Goal: Task Accomplishment & Management: Complete application form

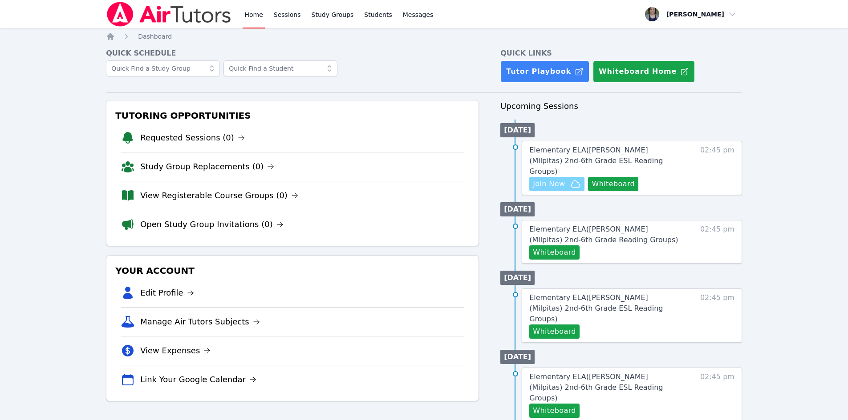
click at [551, 179] on span "Join Now" at bounding box center [549, 184] width 32 height 11
click at [611, 149] on span "Elementary ELA ( [PERSON_NAME] (Milpitas) 2nd-6th Grade ESL Reading Groups )" at bounding box center [595, 161] width 133 height 30
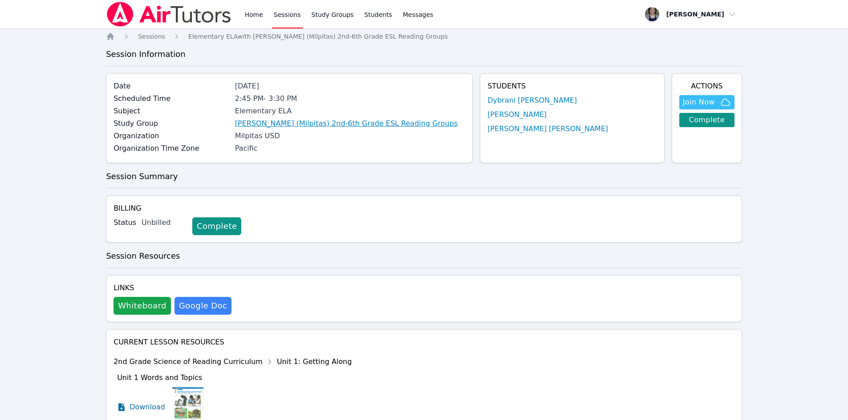
click at [324, 129] on link "[PERSON_NAME] (Milpitas) 2nd-6th Grade ESL Reading Groups" at bounding box center [346, 123] width 222 height 11
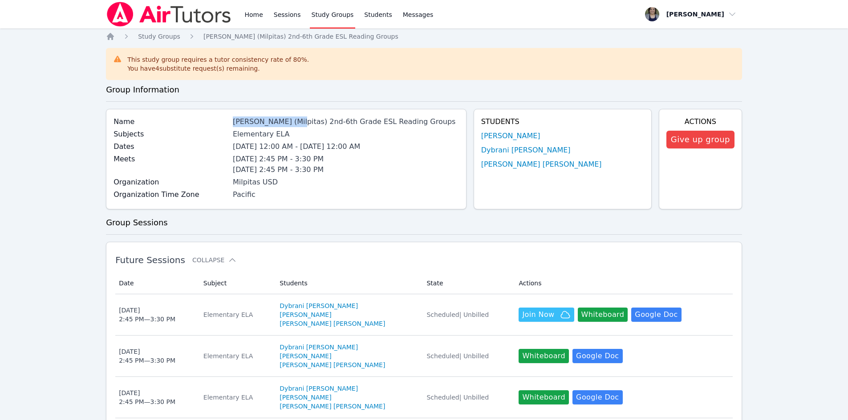
drag, startPoint x: 242, startPoint y: 123, endPoint x: 294, endPoint y: 122, distance: 52.1
click at [295, 123] on div "[PERSON_NAME] (Milpitas) 2nd-6th Grade ESL Reading Groups" at bounding box center [346, 122] width 226 height 11
copy div "[PERSON_NAME] (Milpitas)"
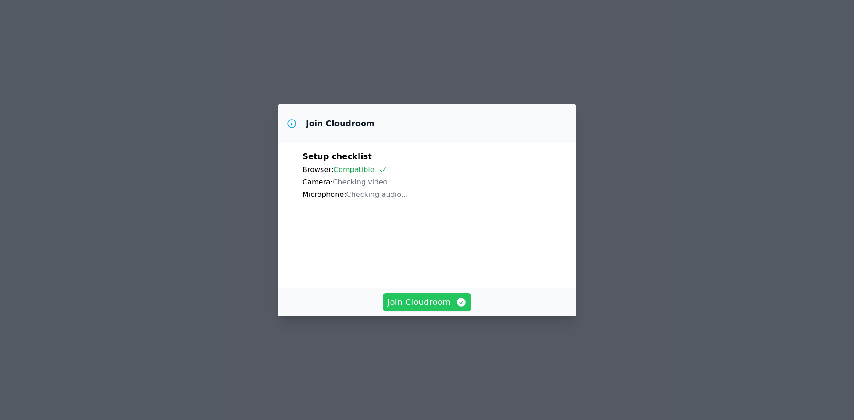
click at [411, 309] on span "Join Cloudroom" at bounding box center [428, 302] width 80 height 12
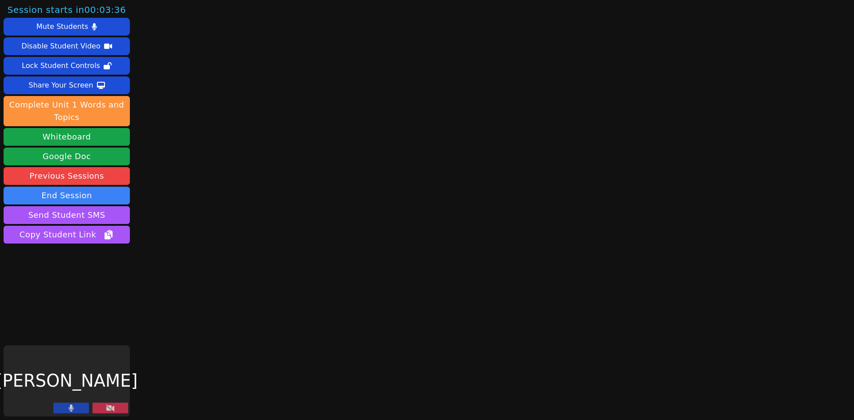
click at [75, 411] on button at bounding box center [71, 408] width 36 height 11
click at [73, 137] on button "Whiteboard" at bounding box center [67, 137] width 126 height 18
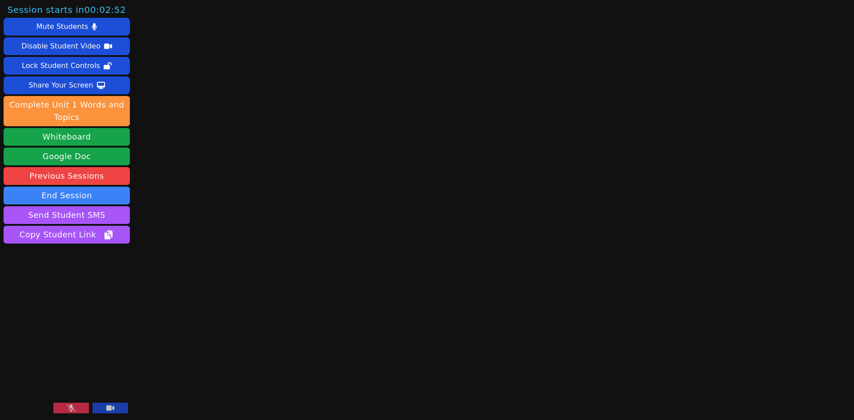
click at [107, 410] on icon at bounding box center [110, 408] width 8 height 5
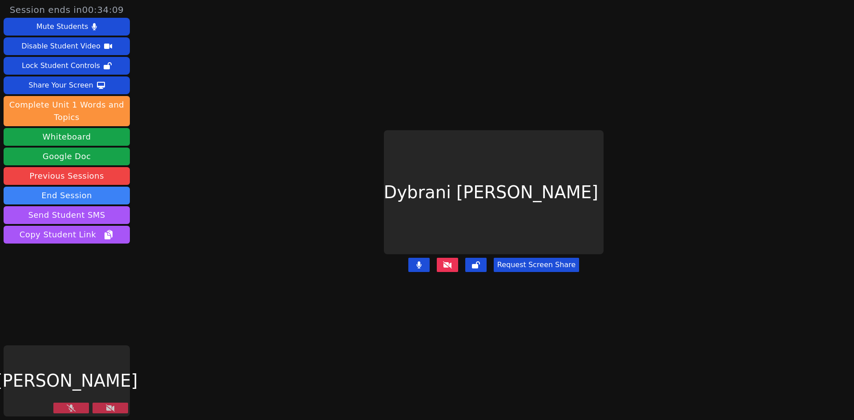
click at [114, 407] on icon at bounding box center [110, 408] width 9 height 7
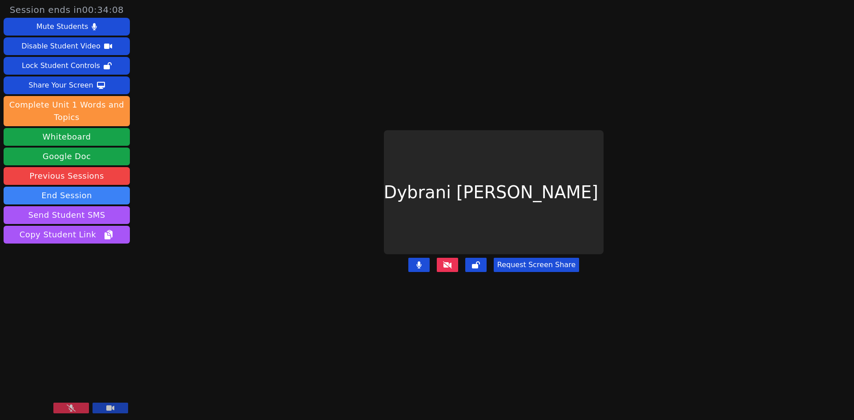
click at [80, 409] on button at bounding box center [71, 408] width 36 height 11
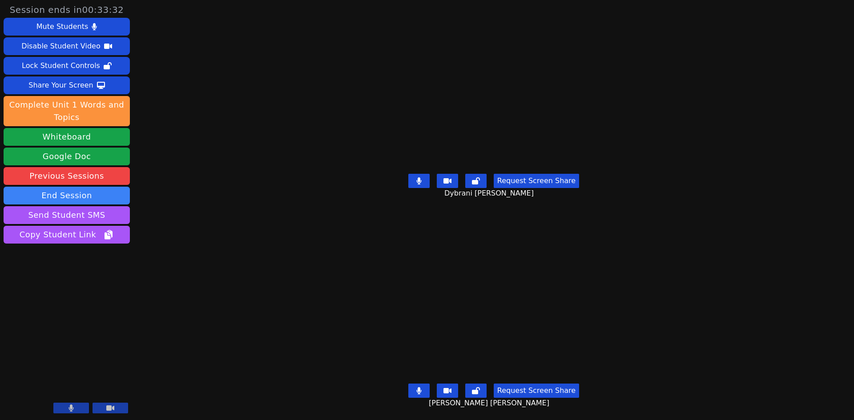
click at [72, 408] on icon at bounding box center [71, 408] width 5 height 7
click at [72, 409] on icon at bounding box center [71, 408] width 9 height 7
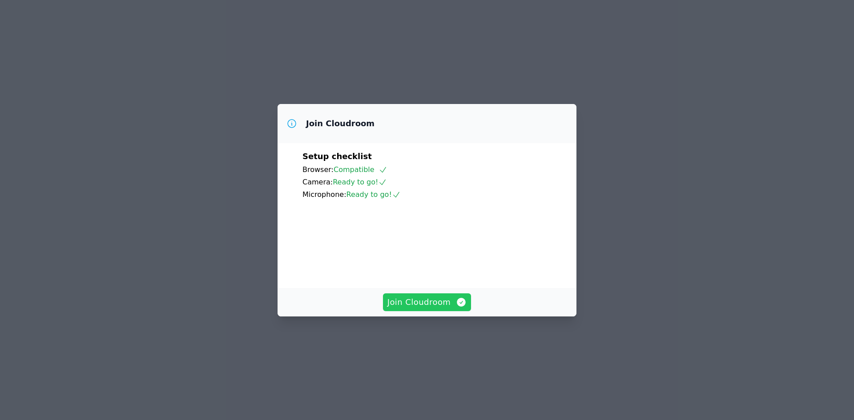
click at [434, 309] on span "Join Cloudroom" at bounding box center [428, 302] width 80 height 12
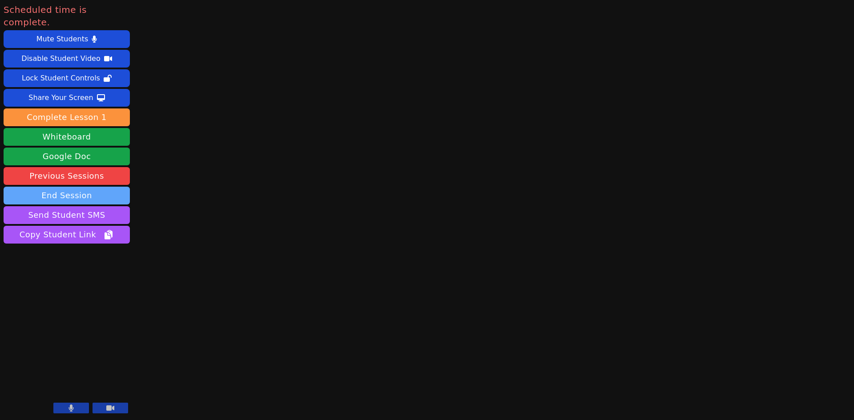
click at [79, 187] on button "End Session" at bounding box center [67, 196] width 126 height 18
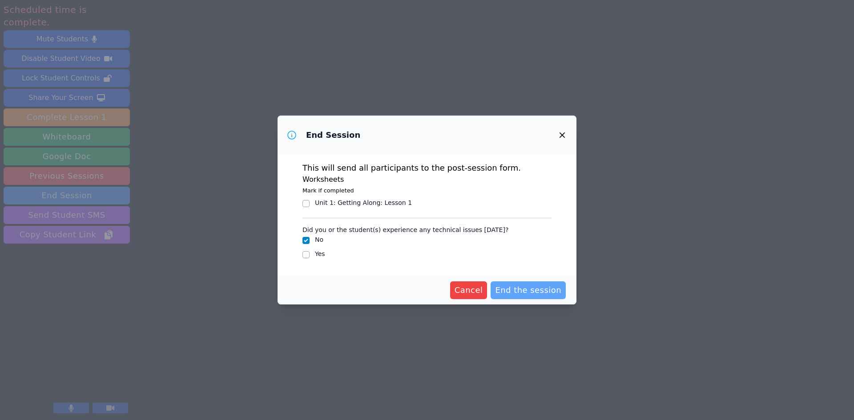
click at [522, 288] on span "End the session" at bounding box center [528, 290] width 66 height 12
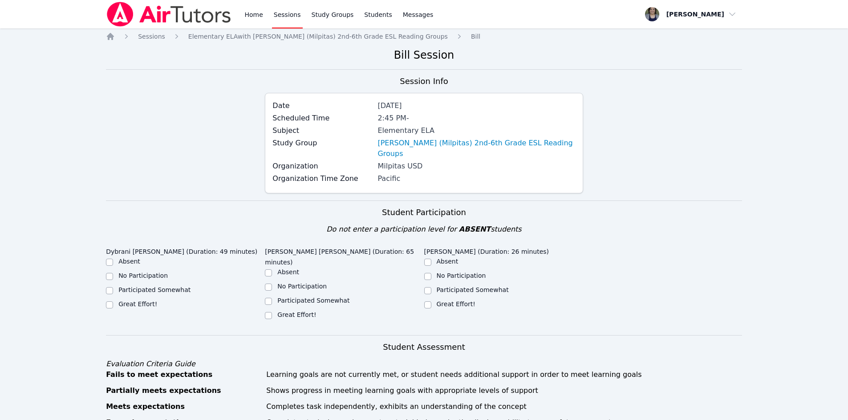
scroll to position [44, 0]
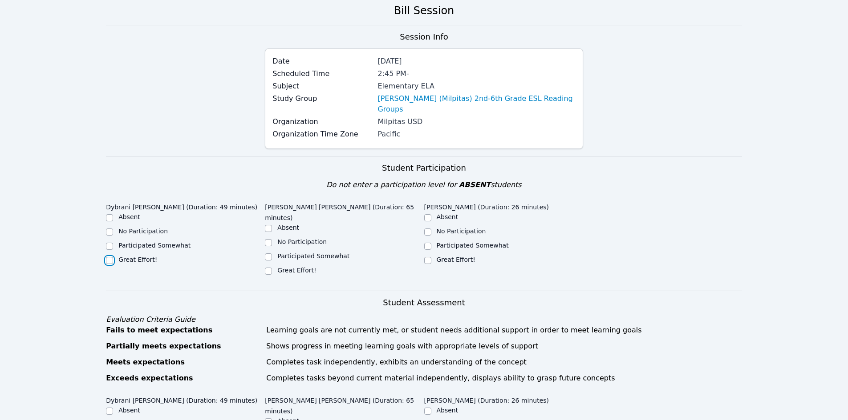
click at [111, 257] on input "Great Effort!" at bounding box center [109, 260] width 7 height 7
checkbox input "true"
click at [270, 268] on input "Great Effort!" at bounding box center [268, 271] width 7 height 7
checkbox input "true"
click at [429, 257] on input "Great Effort!" at bounding box center [427, 260] width 7 height 7
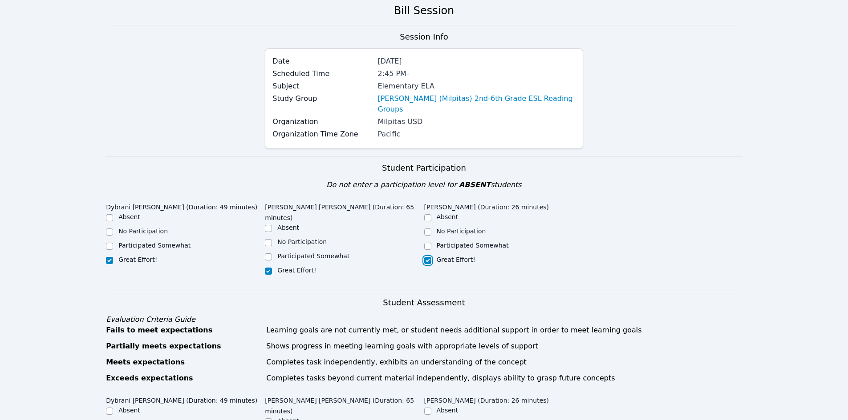
checkbox input "true"
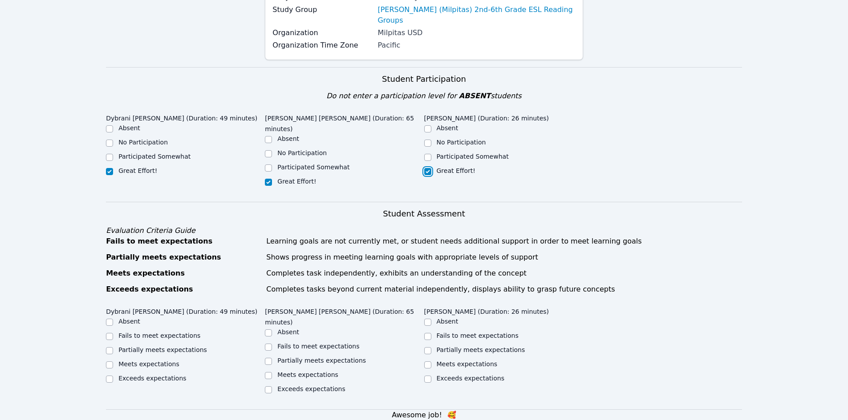
scroll to position [178, 0]
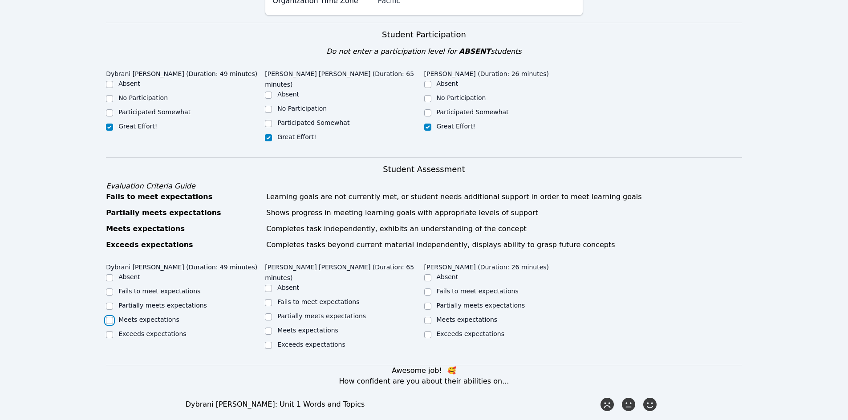
click at [109, 317] on input "Meets expectations" at bounding box center [109, 320] width 7 height 7
checkbox input "true"
click at [268, 328] on input "Meets expectations" at bounding box center [268, 331] width 7 height 7
checkbox input "true"
click at [427, 317] on input "Meets expectations" at bounding box center [427, 320] width 7 height 7
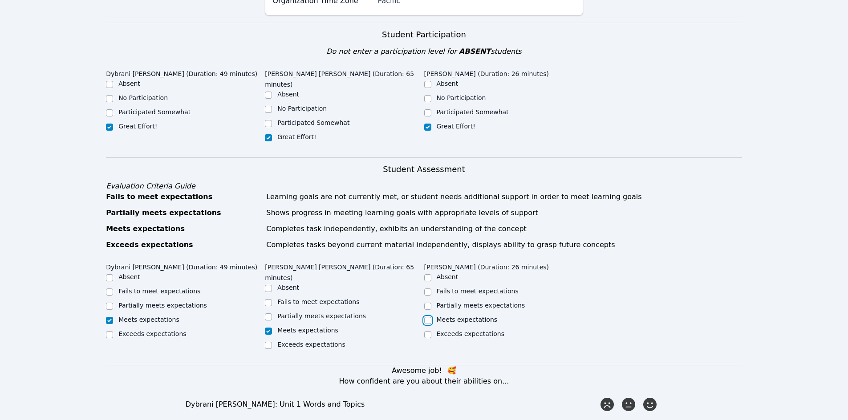
checkbox input "true"
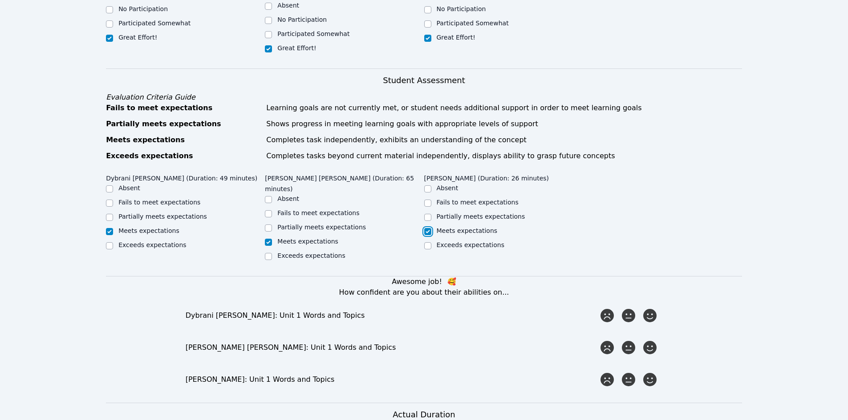
scroll to position [311, 0]
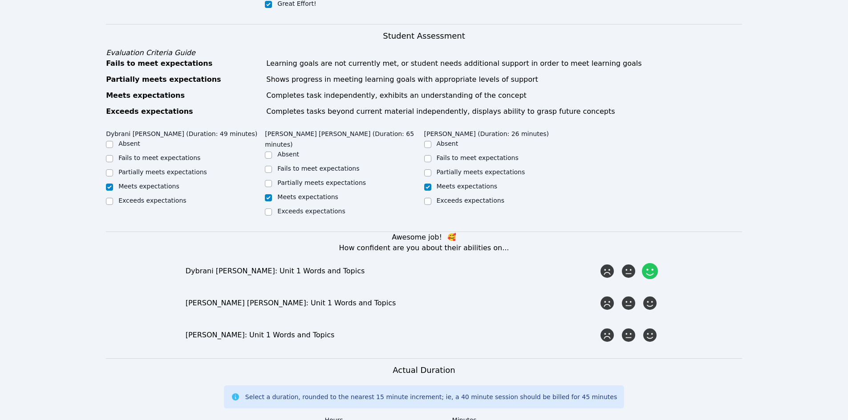
click at [650, 263] on icon at bounding box center [650, 271] width 16 height 16
click at [0, 0] on input "radio" at bounding box center [0, 0] width 0 height 0
click at [649, 295] on icon at bounding box center [650, 303] width 16 height 16
click at [0, 0] on input "radio" at bounding box center [0, 0] width 0 height 0
click at [649, 327] on icon at bounding box center [650, 335] width 16 height 16
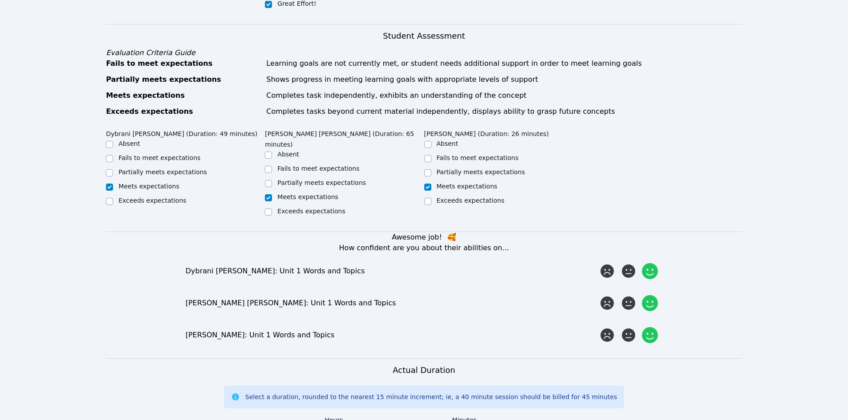
click at [0, 0] on input "radio" at bounding box center [0, 0] width 0 height 0
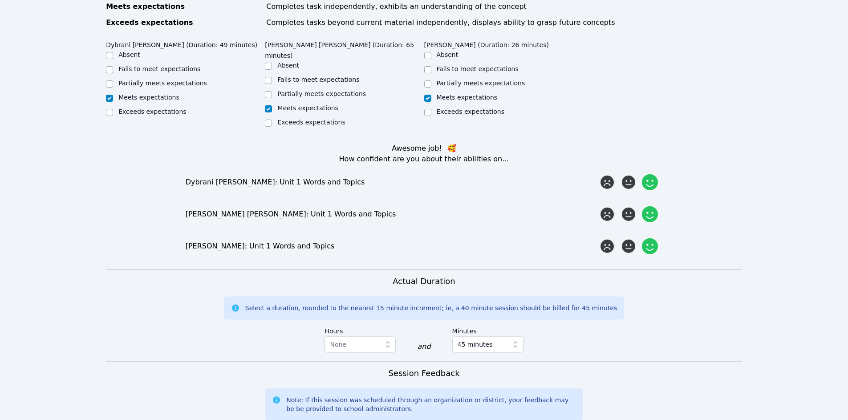
scroll to position [445, 0]
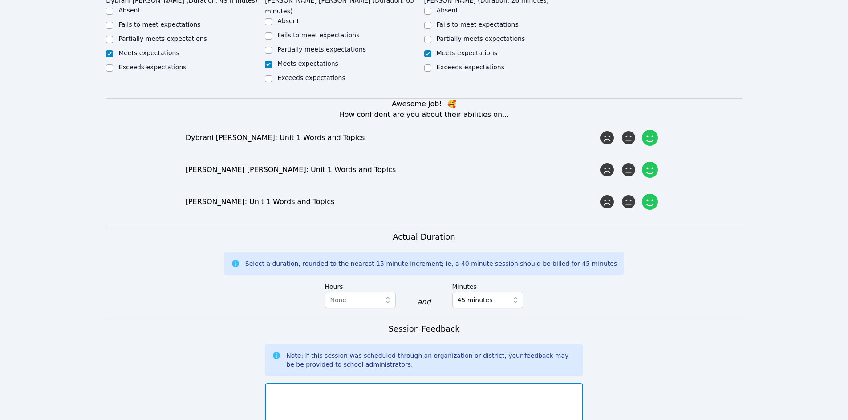
click at [382, 384] on textarea at bounding box center [424, 408] width 318 height 48
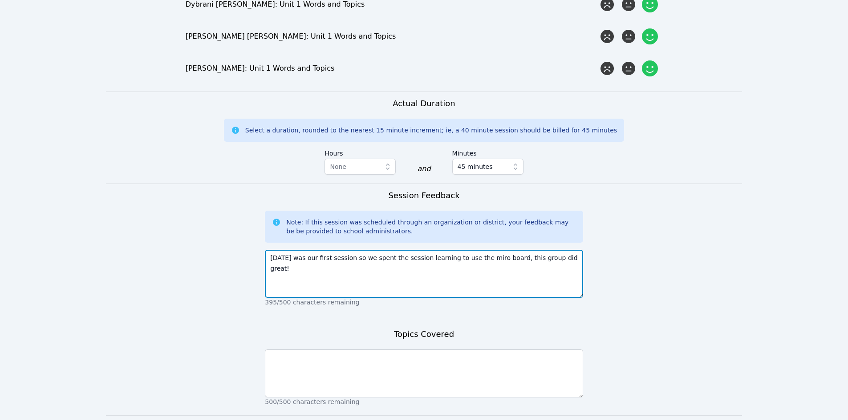
scroll to position [610, 0]
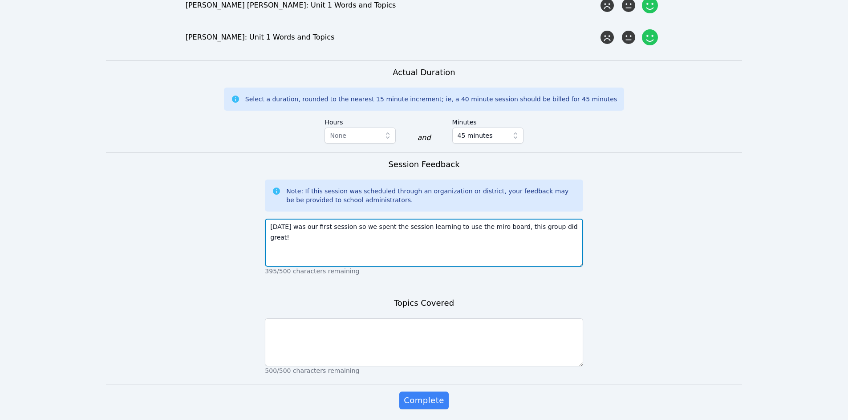
type textarea "Today was our first session so we spent the session learning to use the miro bo…"
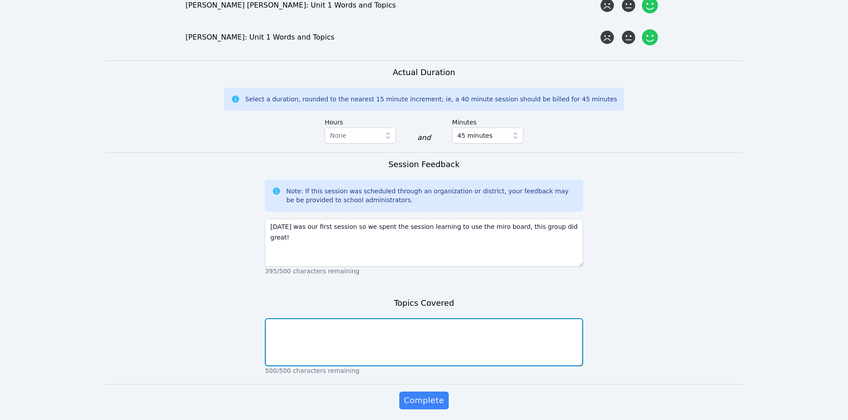
click at [360, 319] on textarea at bounding box center [424, 343] width 318 height 48
type textarea "Miro Board basics, getting to know you"
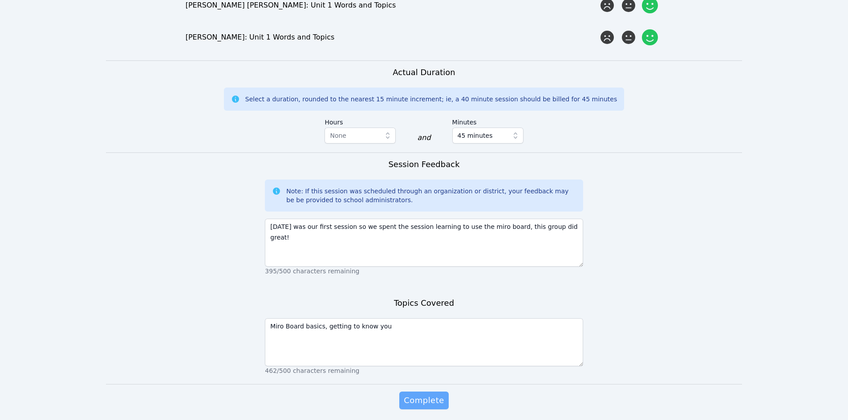
click at [435, 392] on button "Complete" at bounding box center [423, 401] width 49 height 18
